Goal: Task Accomplishment & Management: Manage account settings

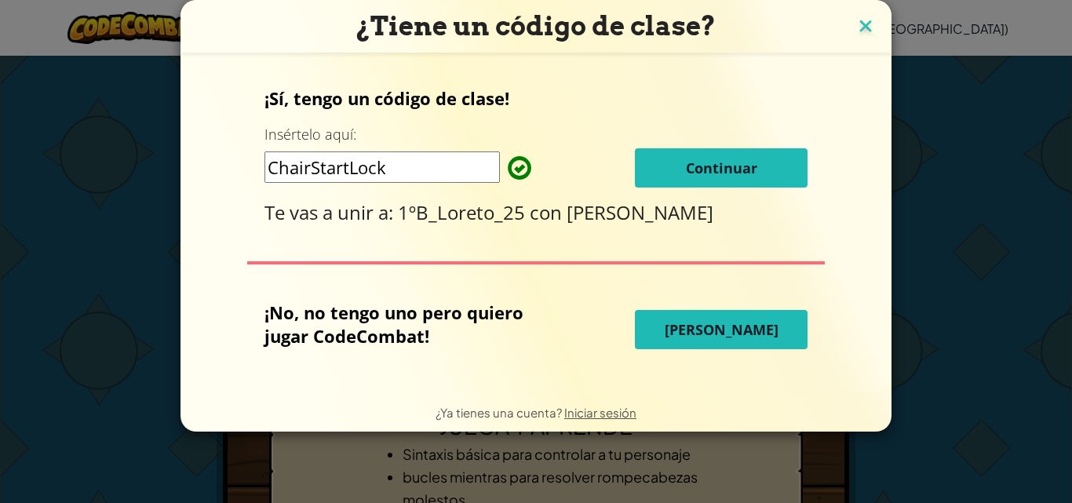
click at [873, 22] on img at bounding box center [865, 28] width 20 height 24
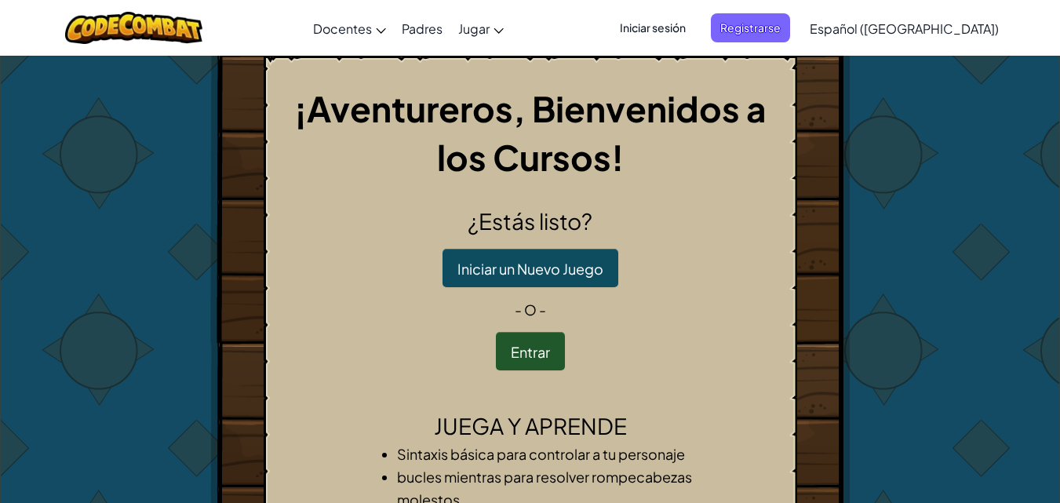
click at [673, 20] on font "Iniciar sesión" at bounding box center [653, 28] width 66 height 16
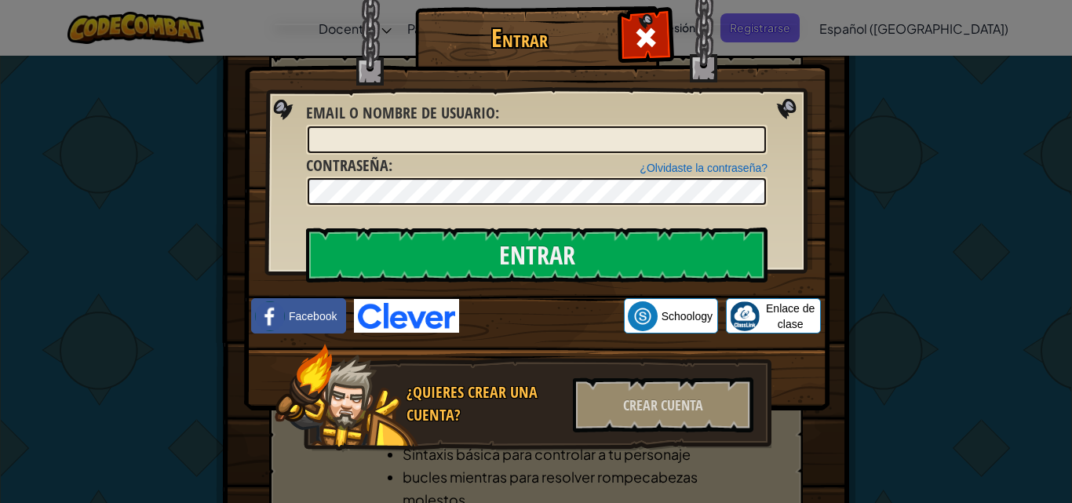
drag, startPoint x: 651, startPoint y: 35, endPoint x: 659, endPoint y: 35, distance: 8.7
click at [651, 35] on span at bounding box center [645, 37] width 25 height 25
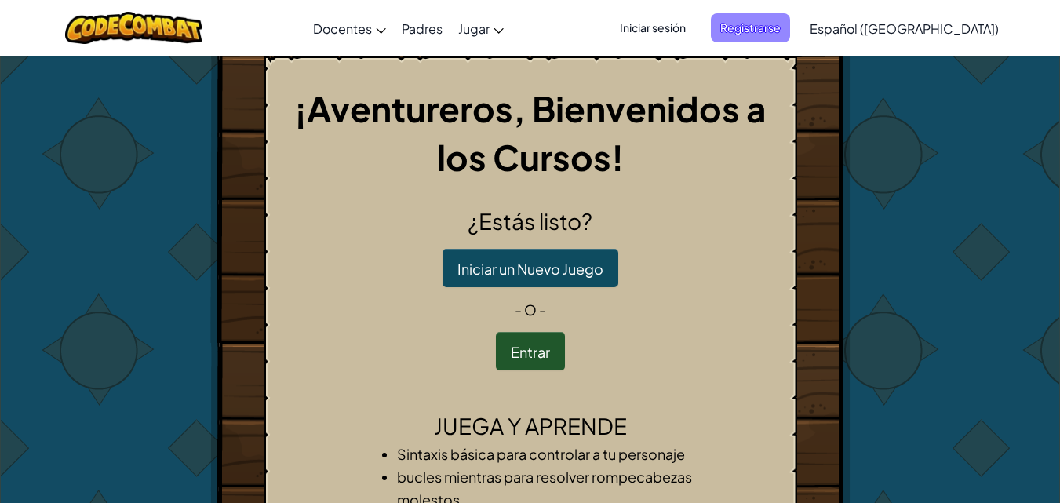
click at [779, 34] on font "Registrarse" at bounding box center [750, 27] width 60 height 14
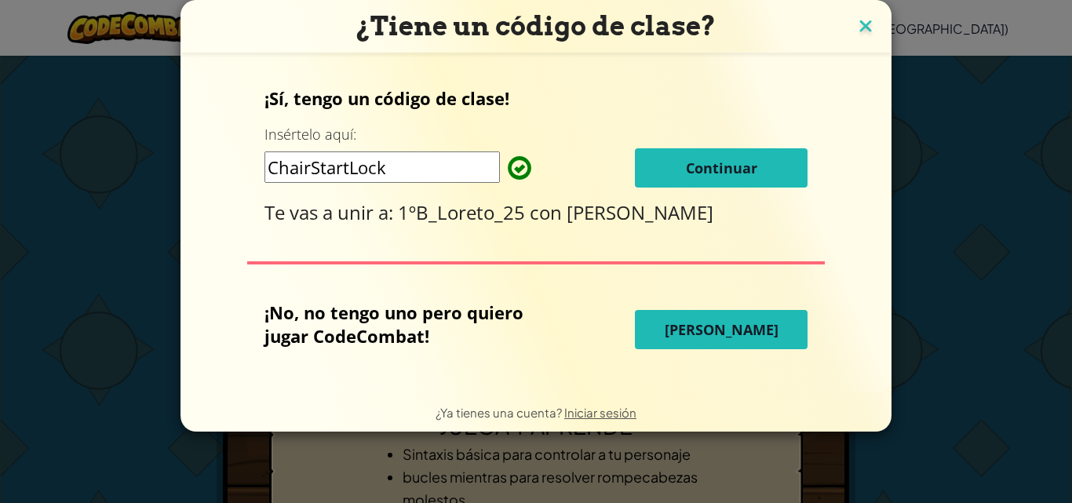
click at [855, 33] on img at bounding box center [865, 28] width 20 height 24
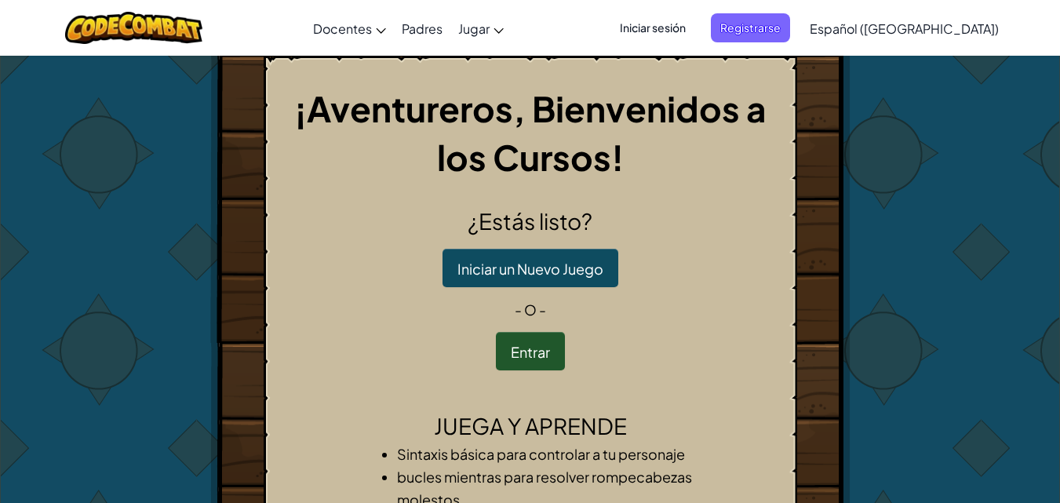
click at [686, 21] on font "Iniciar sesión" at bounding box center [653, 27] width 66 height 14
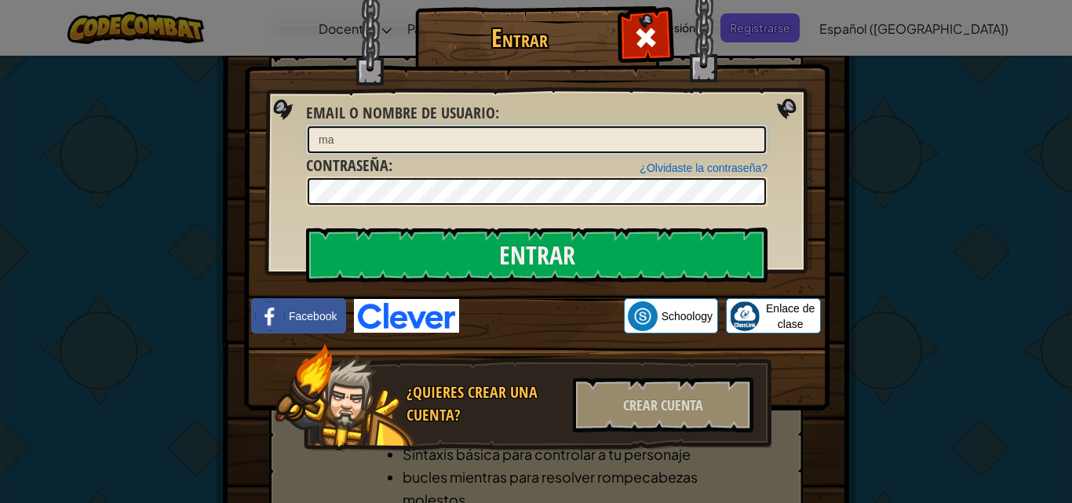
type input "m"
click at [469, 126] on div at bounding box center [536, 140] width 461 height 30
click at [466, 136] on input "Email o Nombre de usuario :" at bounding box center [537, 139] width 458 height 27
click at [884, 185] on div "Entrar Error desconocido. Email o Nombre de usuario : ¿Olvidaste la contraseña?…" at bounding box center [536, 251] width 1072 height 503
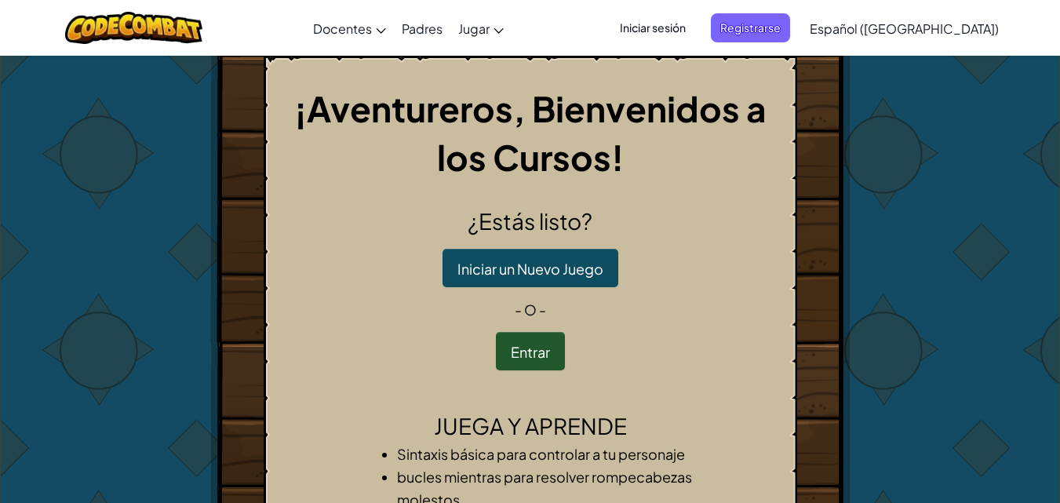
click at [681, 29] on font "Iniciar sesión" at bounding box center [653, 27] width 66 height 14
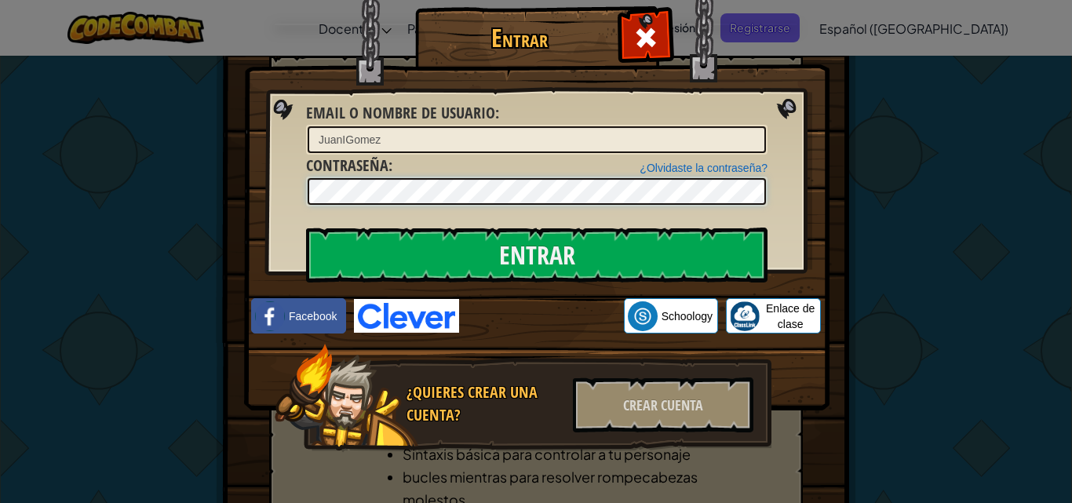
click at [306, 228] on input "Entrar" at bounding box center [536, 255] width 461 height 55
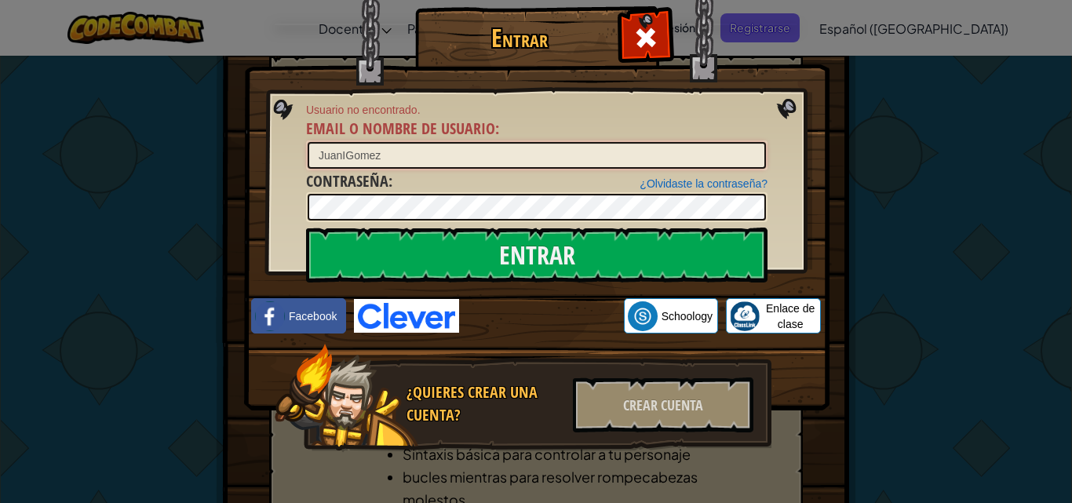
click at [411, 151] on input "JuanIGomez" at bounding box center [537, 155] width 458 height 27
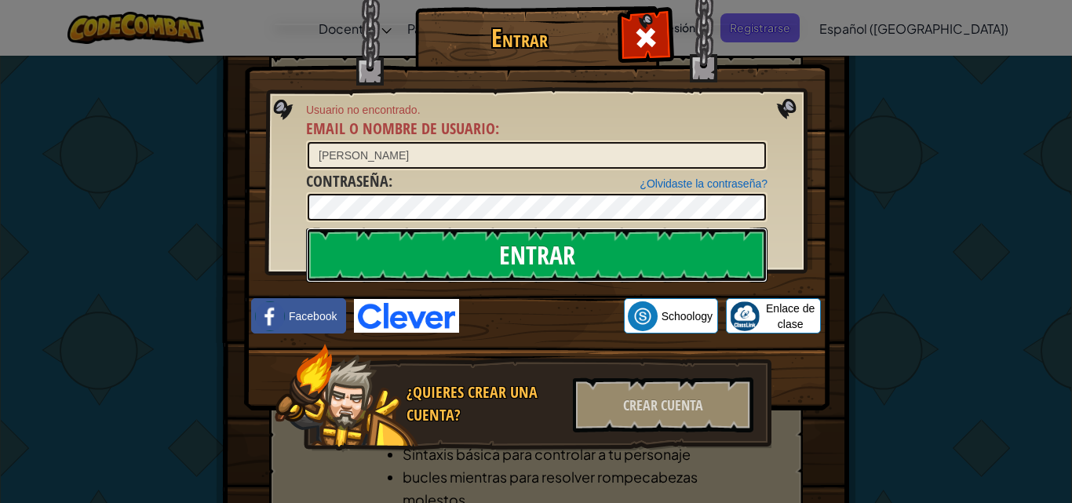
click at [423, 251] on input "Entrar" at bounding box center [536, 255] width 461 height 55
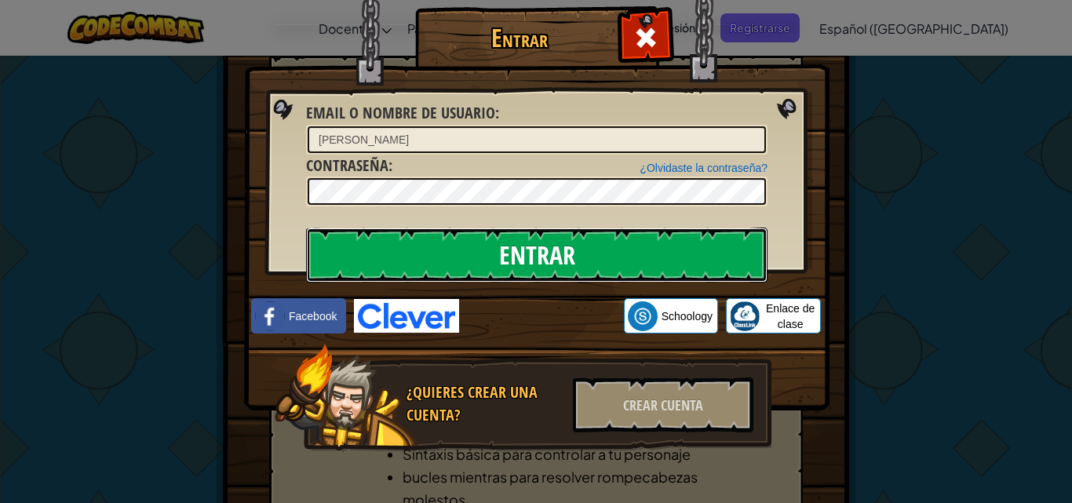
click at [552, 253] on input "Entrar" at bounding box center [536, 255] width 461 height 55
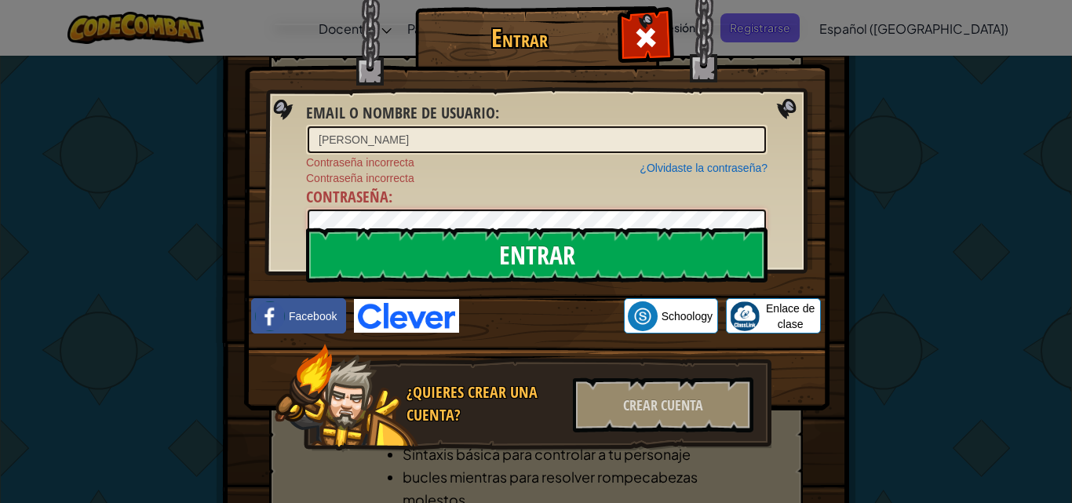
click at [306, 228] on input "Entrar" at bounding box center [536, 255] width 461 height 55
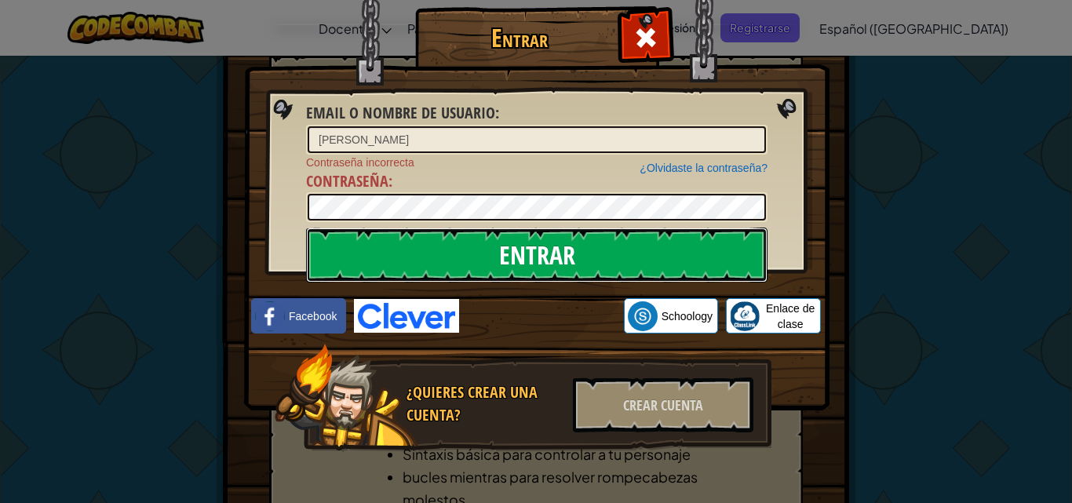
click at [407, 251] on input "Entrar" at bounding box center [536, 255] width 461 height 55
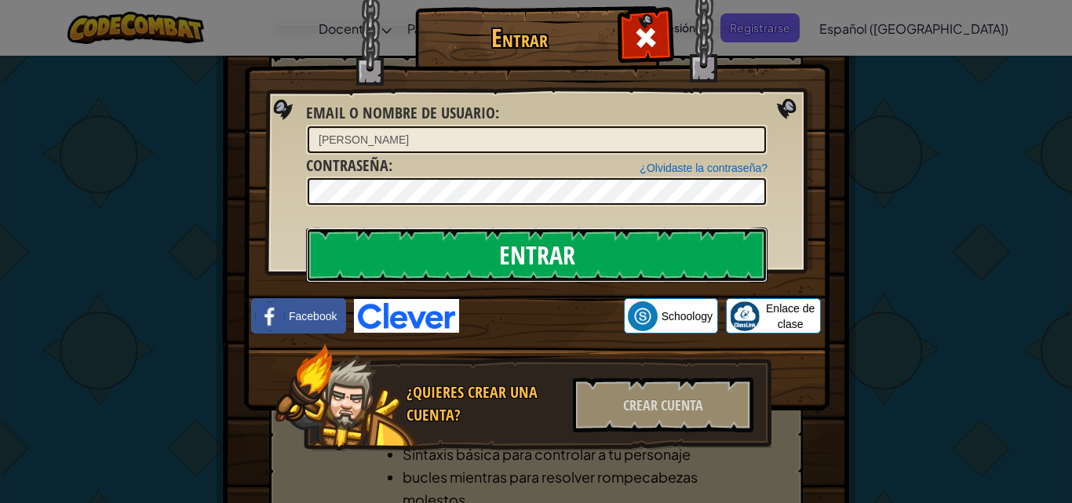
click at [407, 251] on input "Entrar" at bounding box center [536, 255] width 461 height 55
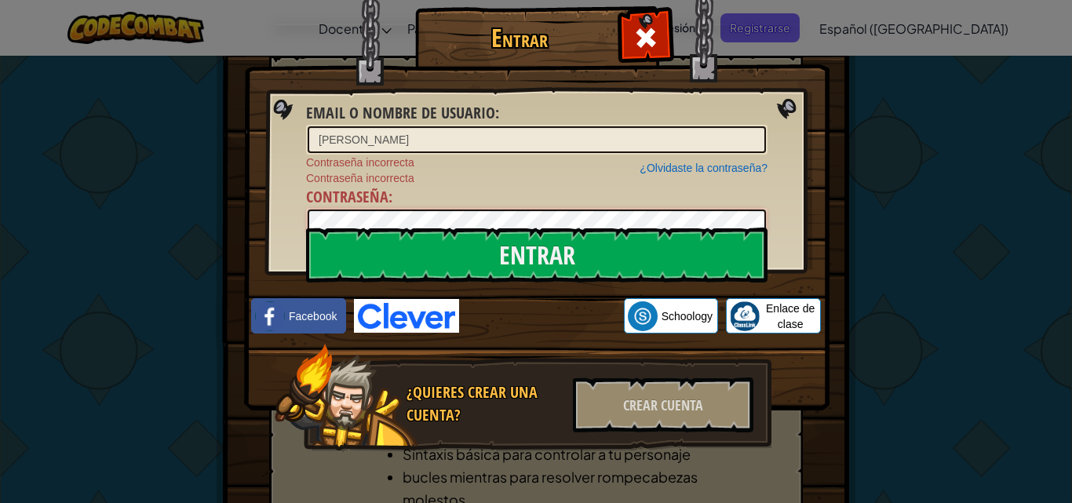
click at [306, 228] on input "Entrar" at bounding box center [536, 255] width 461 height 55
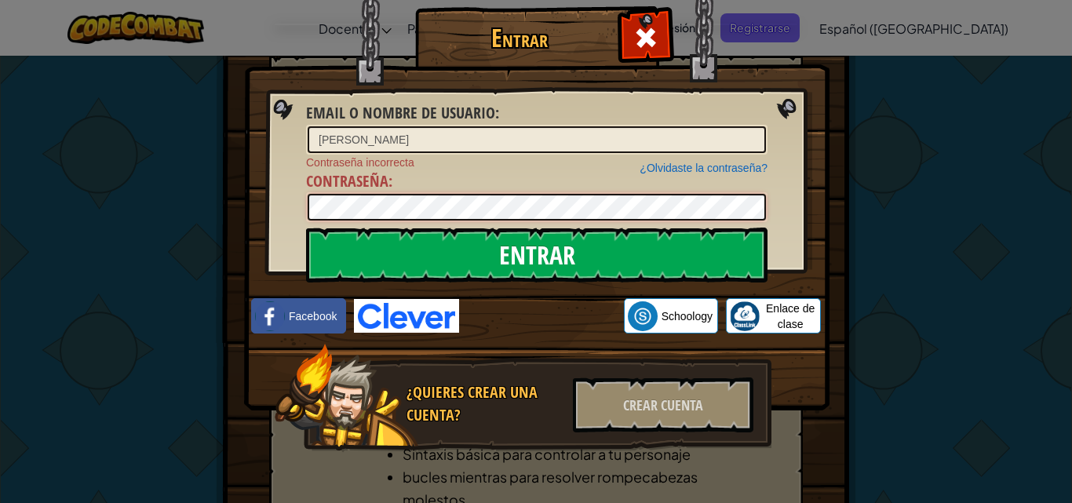
click at [306, 228] on input "Entrar" at bounding box center [536, 255] width 461 height 55
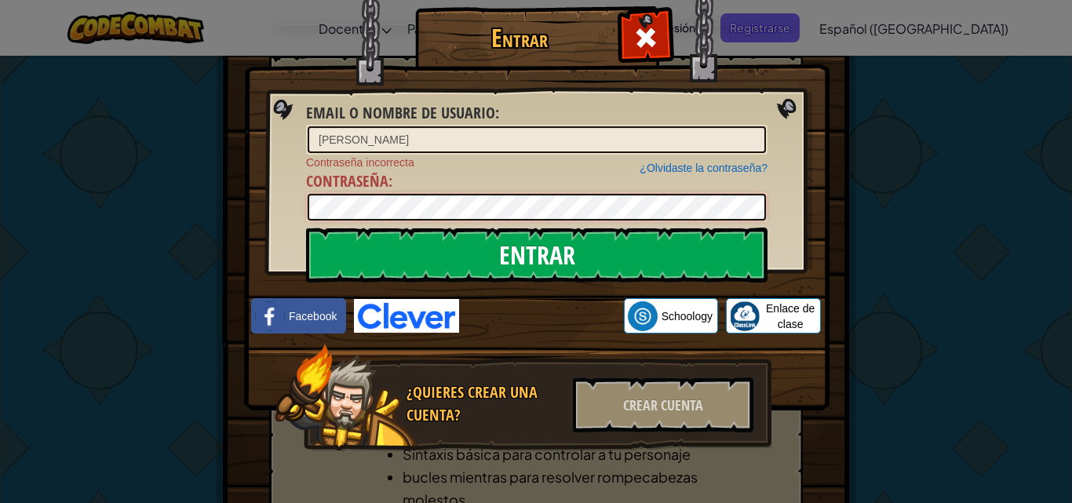
click at [306, 228] on input "Entrar" at bounding box center [536, 255] width 461 height 55
click at [531, 137] on input "[PERSON_NAME]" at bounding box center [537, 139] width 458 height 27
type input "J"
type input "g"
click at [306, 228] on input "Entrar" at bounding box center [536, 255] width 461 height 55
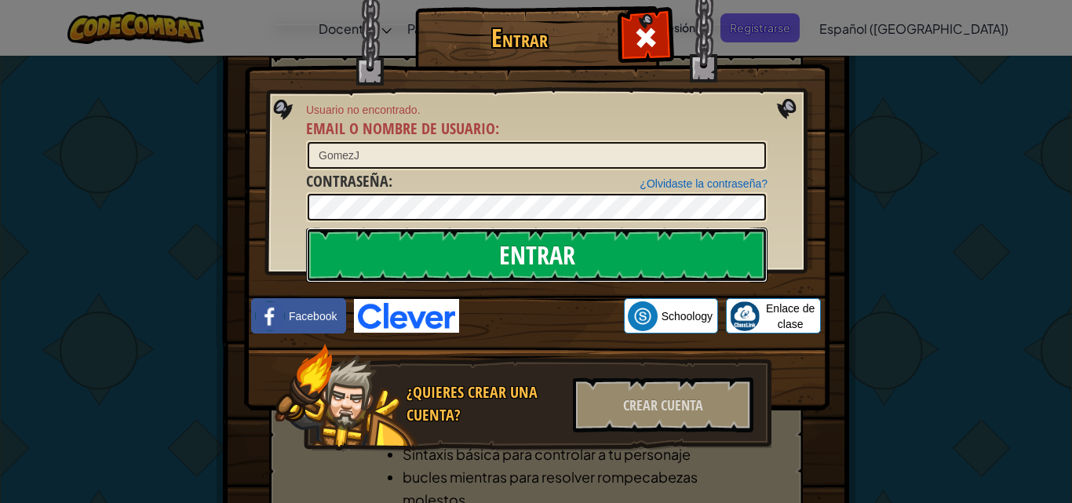
click at [650, 263] on input "Entrar" at bounding box center [536, 255] width 461 height 55
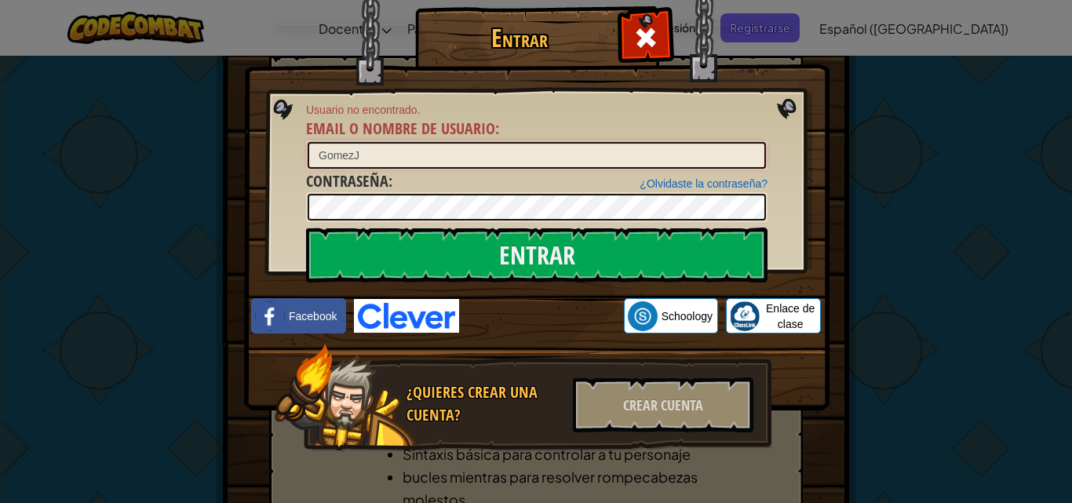
click at [366, 156] on input "GomezJ" at bounding box center [537, 155] width 458 height 27
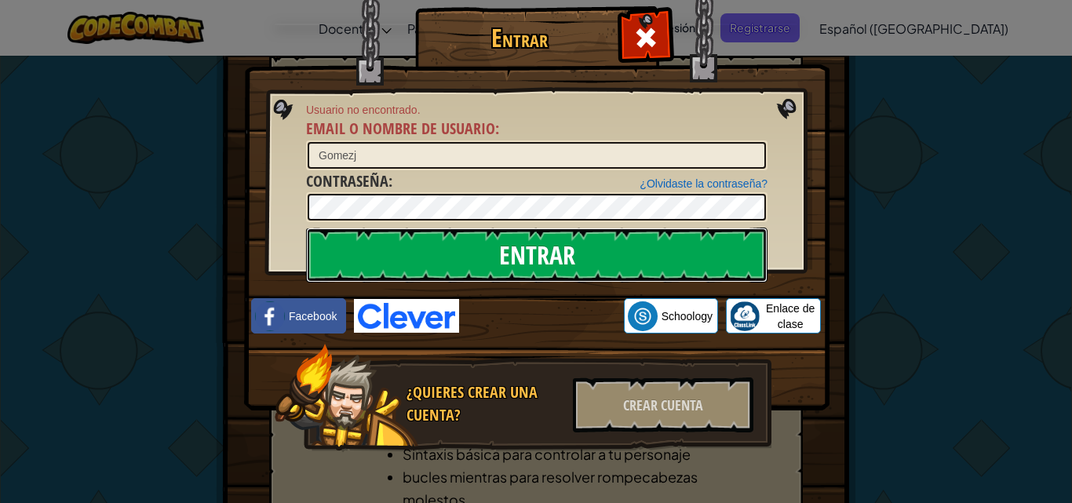
click at [467, 243] on input "Entrar" at bounding box center [536, 255] width 461 height 55
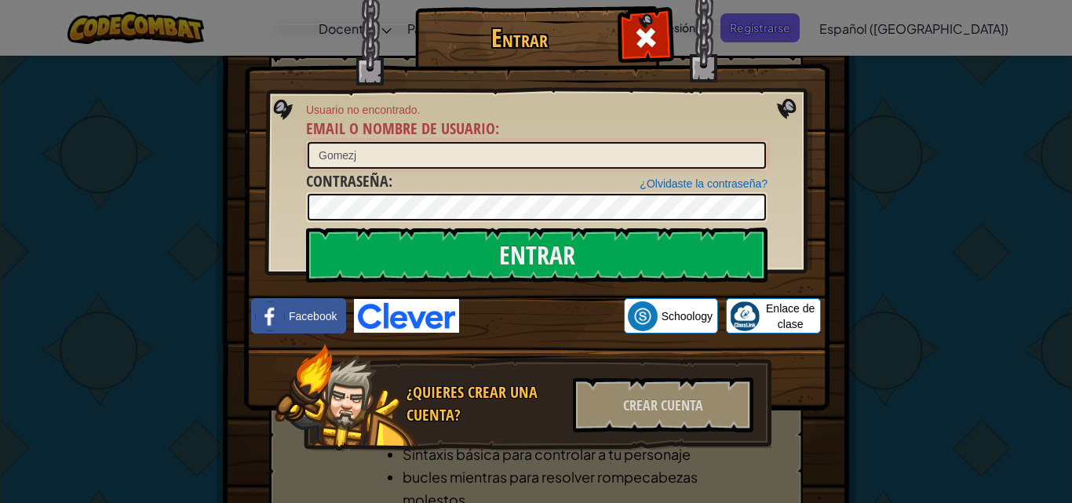
click at [394, 155] on input "Gomezj" at bounding box center [537, 155] width 458 height 27
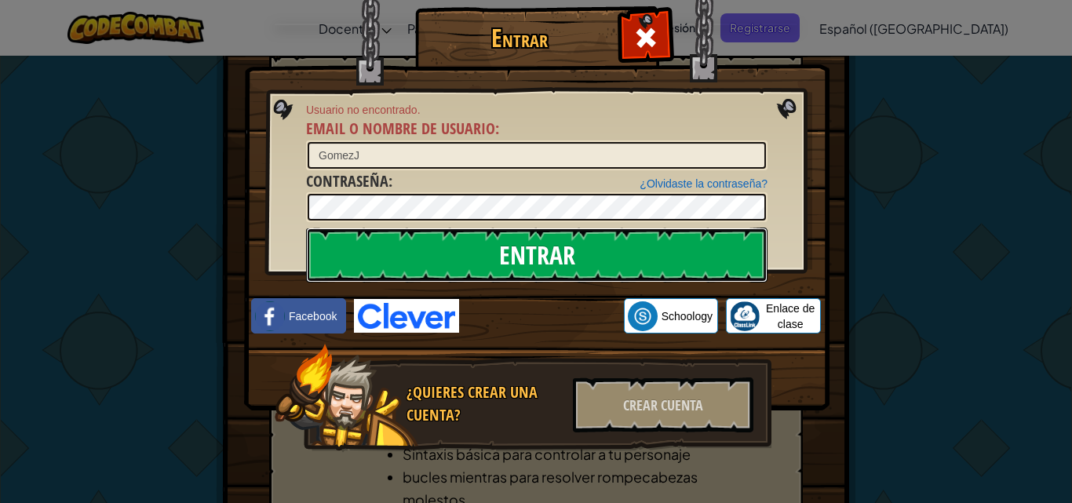
click at [626, 239] on input "Entrar" at bounding box center [536, 255] width 461 height 55
click at [595, 265] on input "Entrar" at bounding box center [536, 255] width 461 height 55
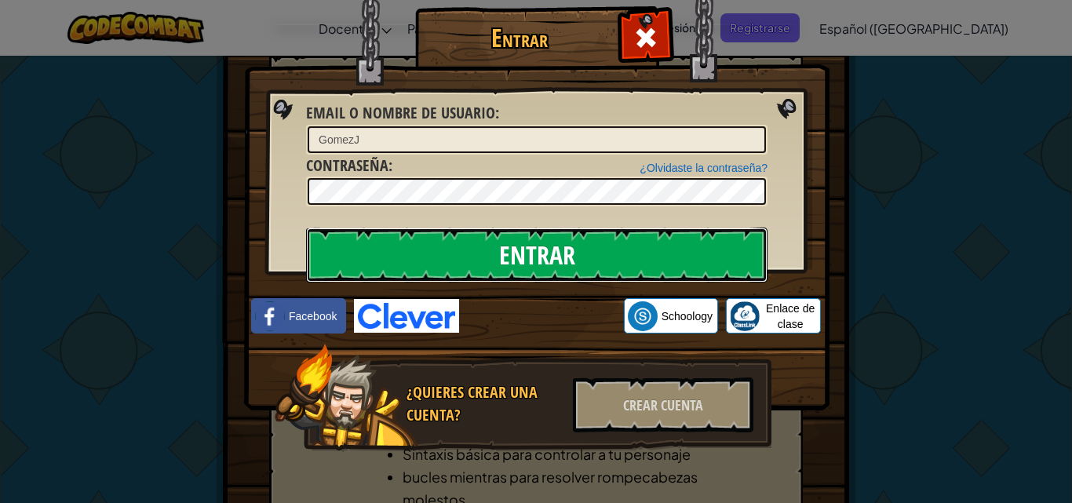
click at [595, 265] on input "Entrar" at bounding box center [536, 255] width 461 height 55
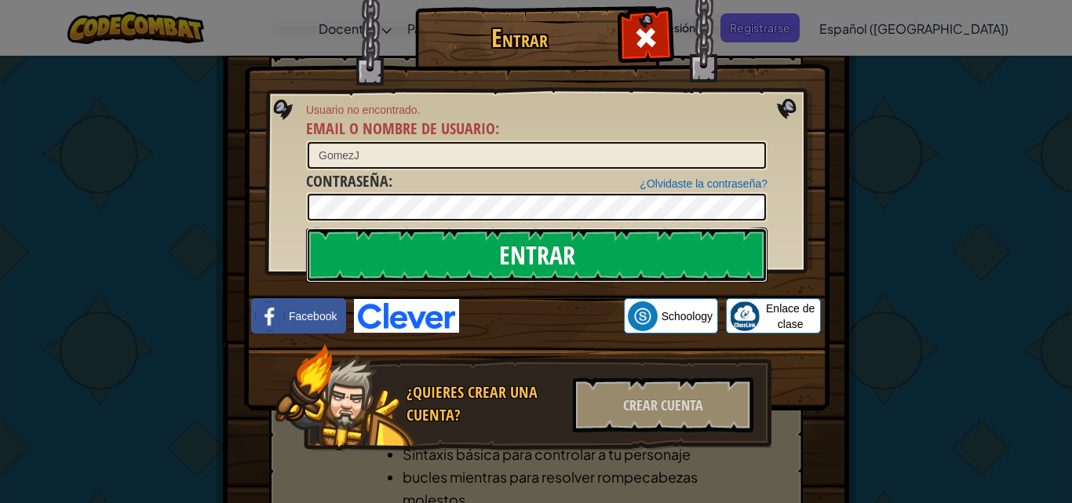
click at [595, 265] on input "Entrar" at bounding box center [536, 255] width 461 height 55
drag, startPoint x: 596, startPoint y: 272, endPoint x: 596, endPoint y: 283, distance: 10.2
click at [596, 283] on div "Entrar Usuario no encontrado. Email o Nombre de usuario : [PERSON_NAME] ¿Olvida…" at bounding box center [536, 252] width 523 height 457
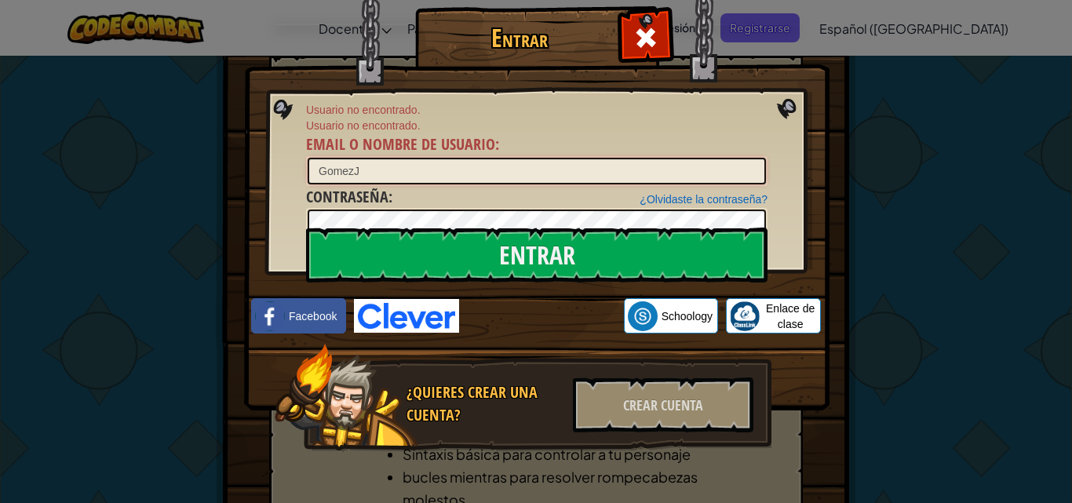
click at [362, 166] on input "GomezJ" at bounding box center [537, 171] width 458 height 27
click at [317, 170] on input "GomezJ" at bounding box center [537, 171] width 458 height 27
click at [306, 228] on input "Entrar" at bounding box center [536, 255] width 461 height 55
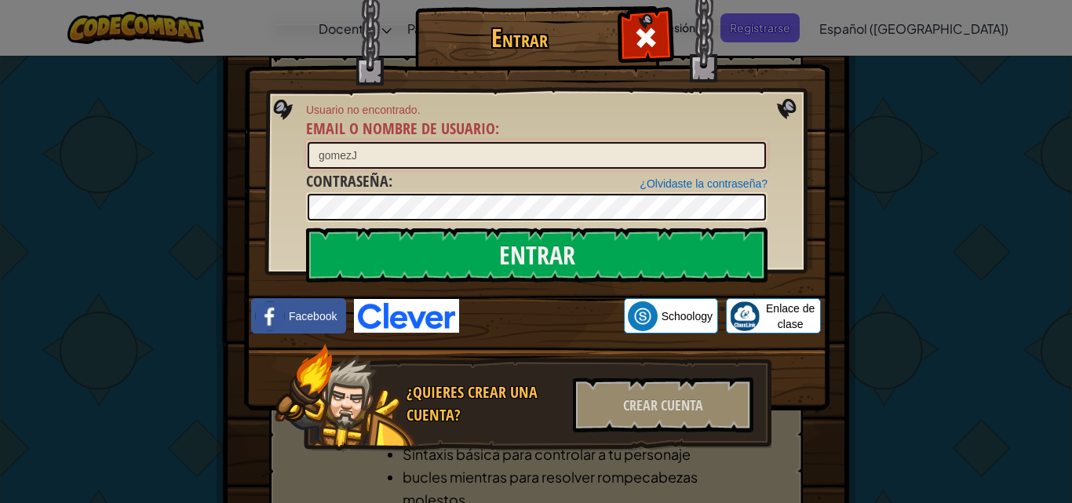
click at [379, 157] on input "gomezJ" at bounding box center [537, 155] width 458 height 27
click at [306, 228] on input "Entrar" at bounding box center [536, 255] width 461 height 55
click at [317, 155] on input "gomezj" at bounding box center [537, 155] width 458 height 27
type input "Gomezj"
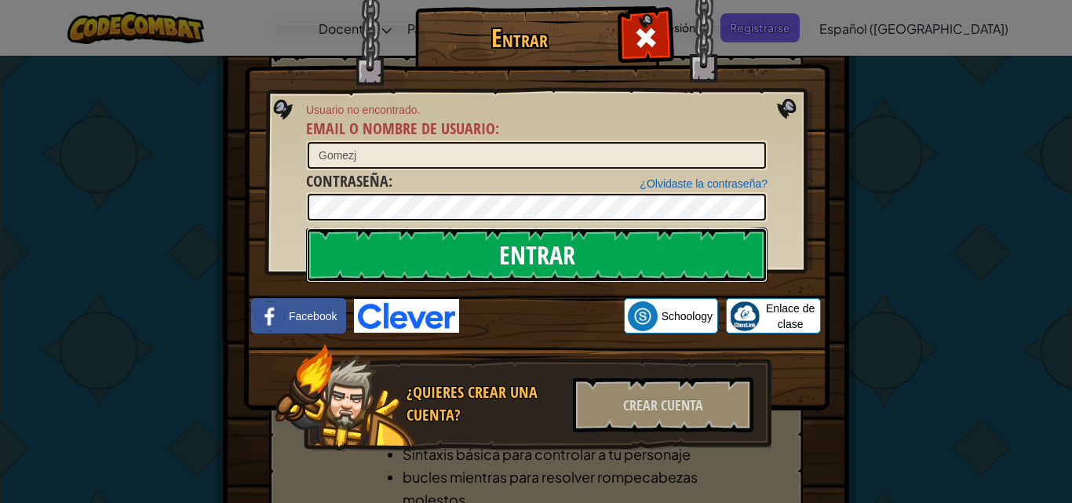
click at [568, 275] on input "Entrar" at bounding box center [536, 255] width 461 height 55
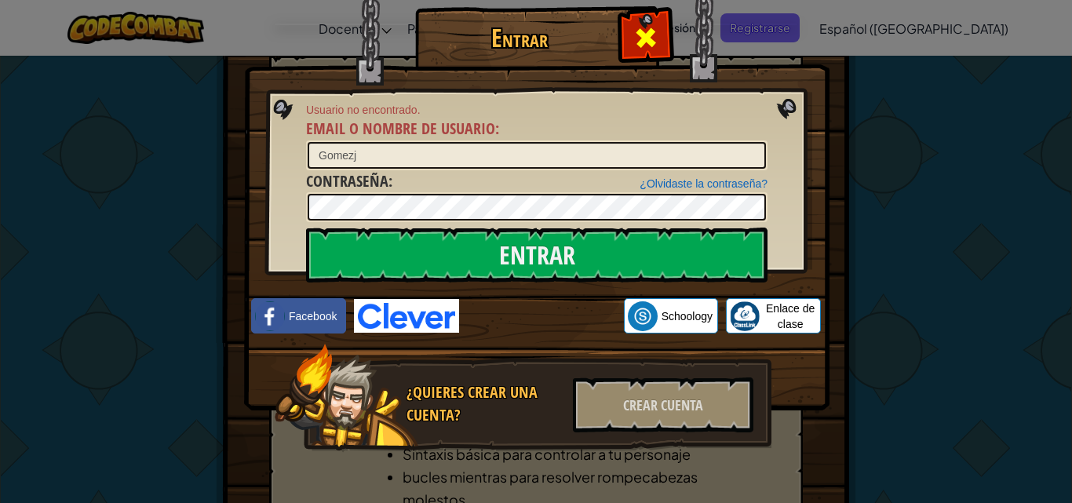
click at [633, 32] on span at bounding box center [645, 37] width 25 height 25
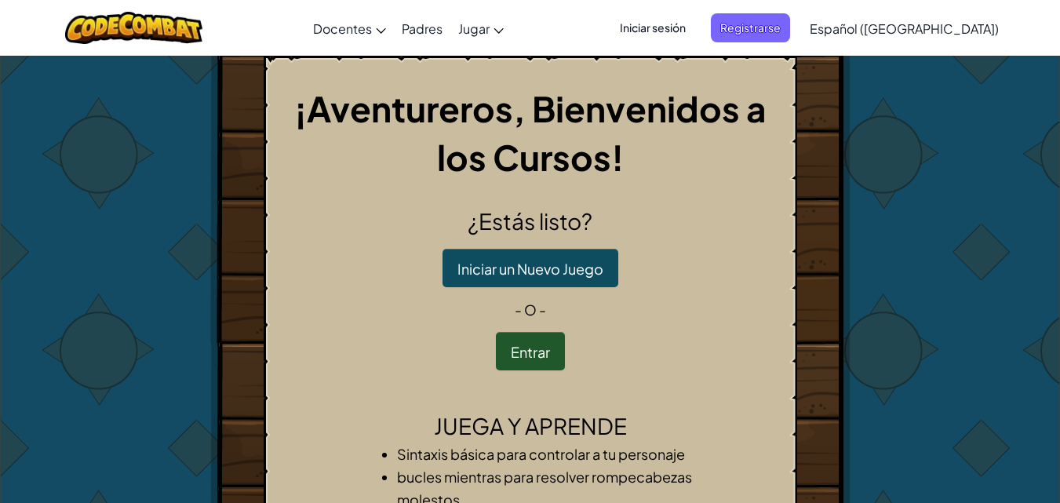
click at [695, 38] on span "Iniciar sesión" at bounding box center [653, 27] width 85 height 29
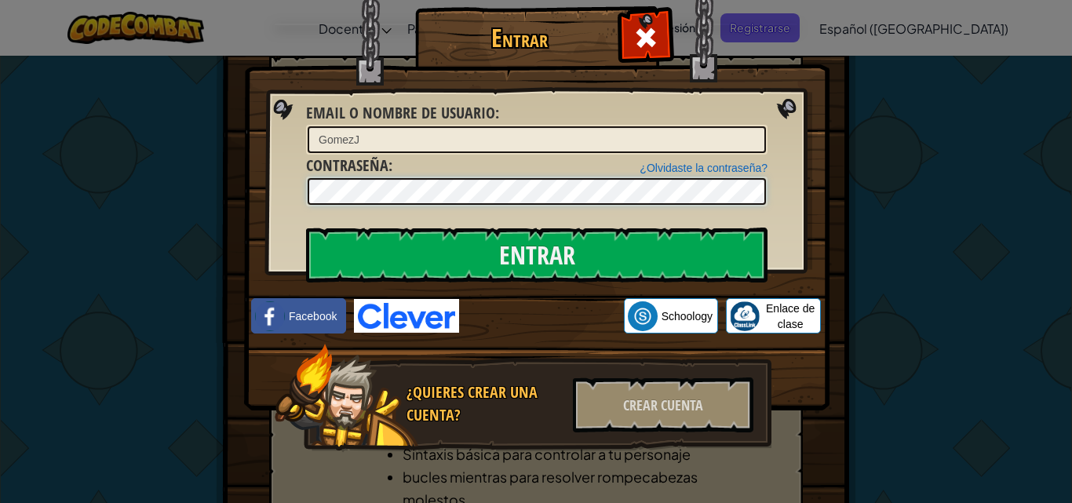
click at [306, 228] on input "Entrar" at bounding box center [536, 255] width 461 height 55
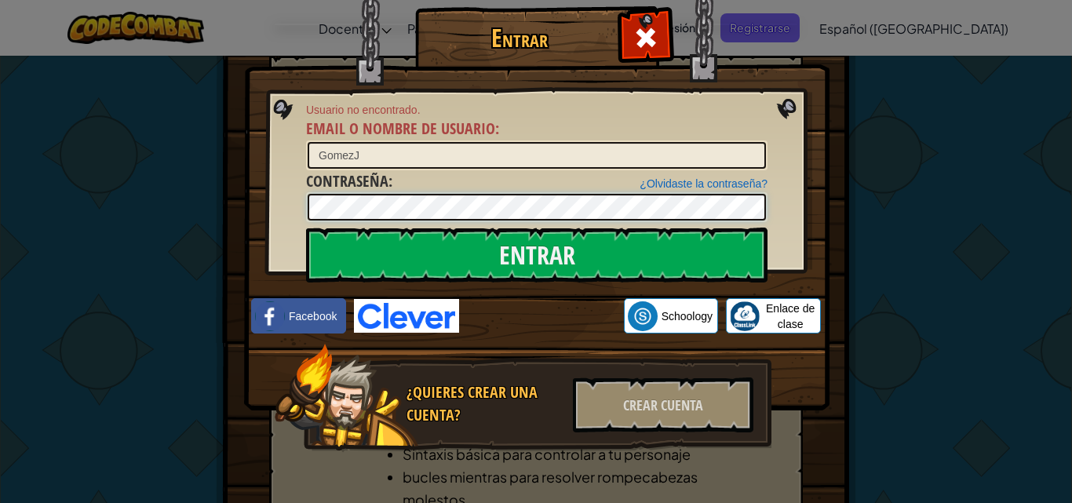
click at [306, 228] on input "Entrar" at bounding box center [536, 255] width 461 height 55
click at [414, 159] on input "GomezJ" at bounding box center [537, 155] width 458 height 27
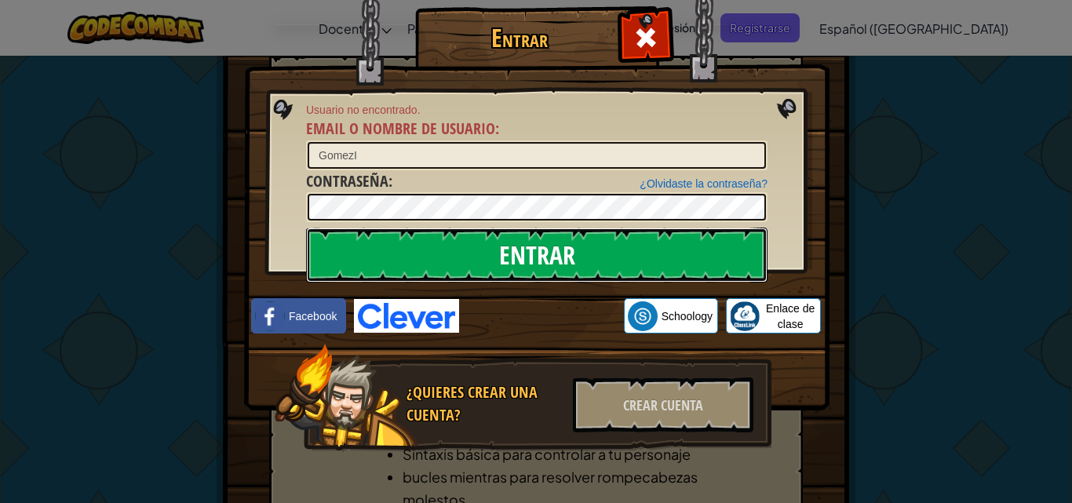
click at [653, 242] on input "Entrar" at bounding box center [536, 255] width 461 height 55
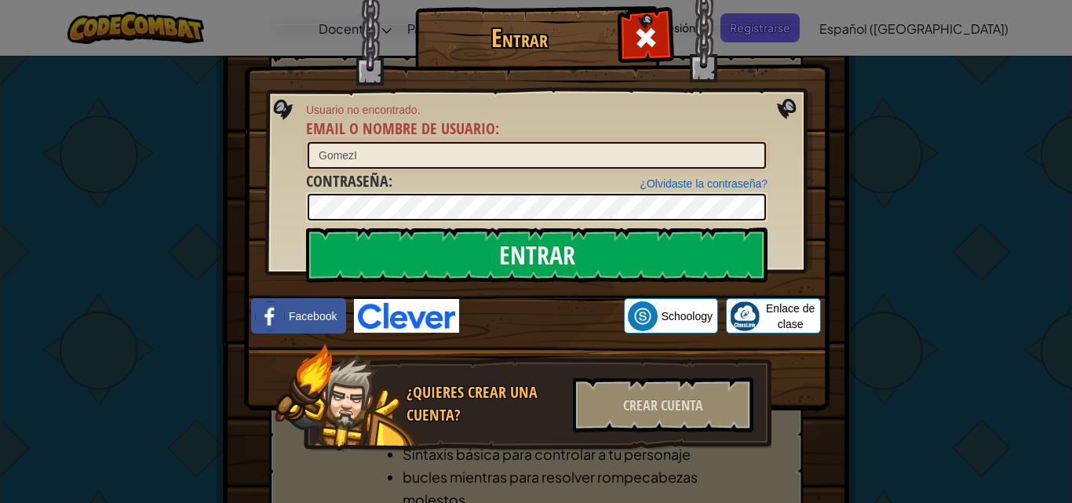
click at [357, 152] on input "GomezI" at bounding box center [537, 155] width 458 height 27
click at [306, 228] on input "Entrar" at bounding box center [536, 255] width 461 height 55
type input "GomezJ"
click at [306, 228] on input "Entrar" at bounding box center [536, 255] width 461 height 55
